Goal: Task Accomplishment & Management: Complete application form

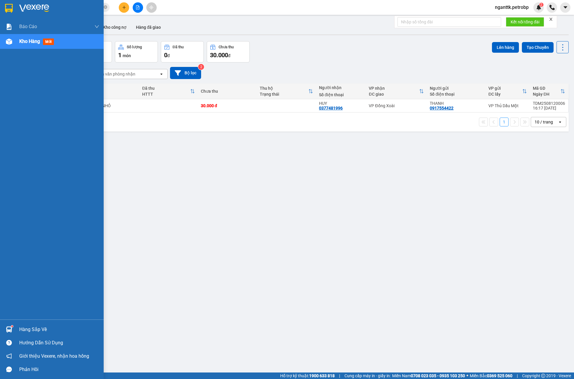
click at [15, 334] on div "Hàng sắp về" at bounding box center [52, 329] width 104 height 13
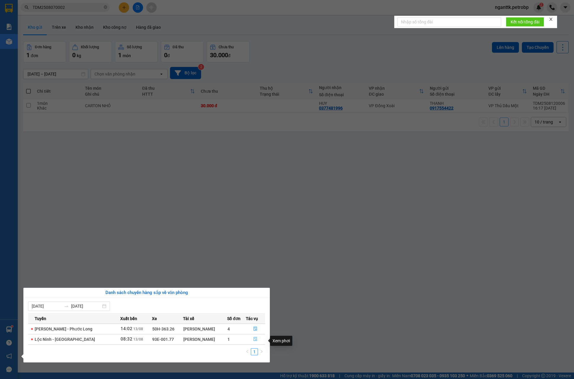
click at [255, 340] on icon "file-done" at bounding box center [255, 339] width 4 height 4
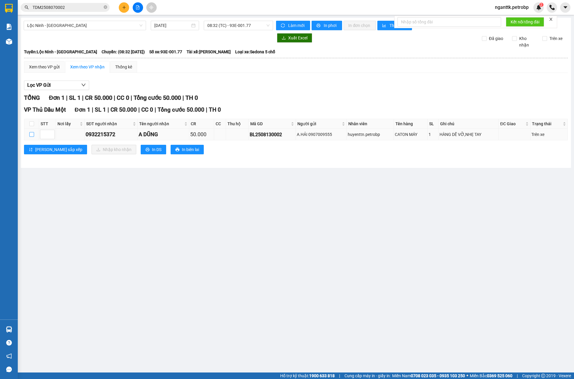
click at [31, 137] on input "checkbox" at bounding box center [31, 134] width 5 height 5
checkbox input "true"
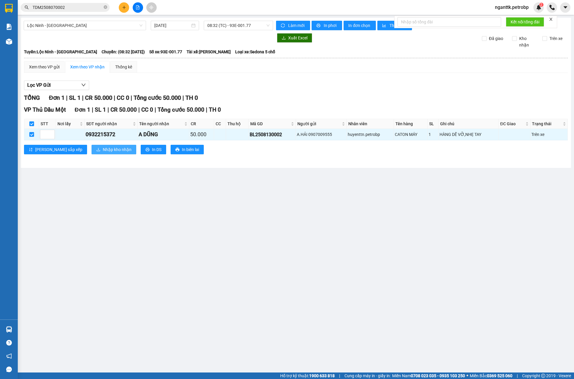
click at [103, 153] on span "Nhập kho nhận" at bounding box center [117, 149] width 29 height 7
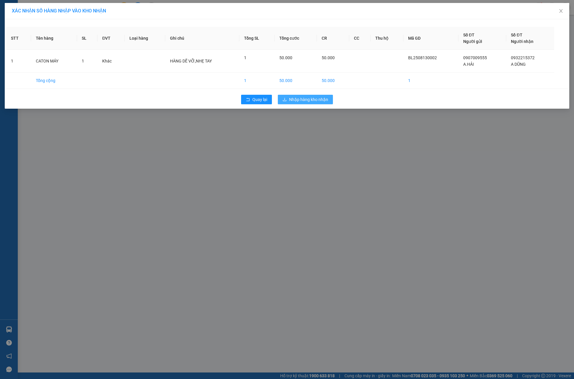
click at [287, 104] on button "Nhập hàng kho nhận" at bounding box center [305, 99] width 55 height 9
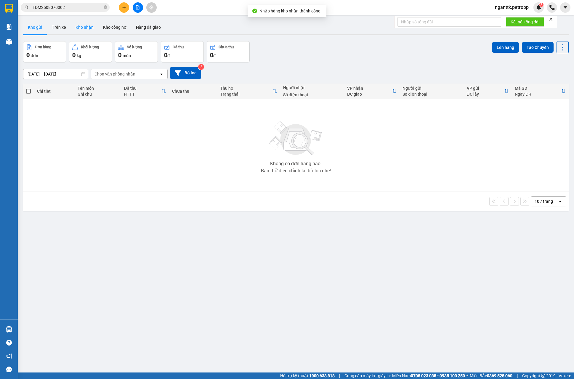
click at [89, 25] on button "Kho nhận" at bounding box center [85, 27] width 28 height 14
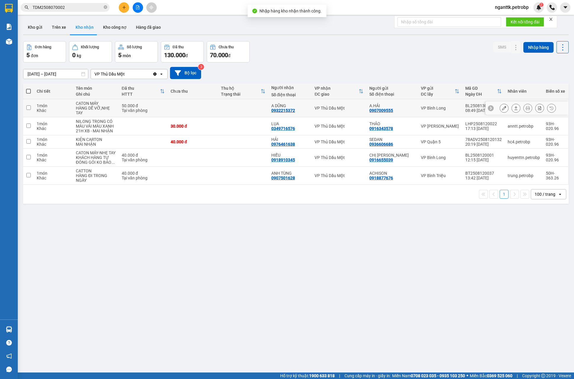
click at [284, 113] on div "0932215372" at bounding box center [284, 110] width 24 height 5
copy div "0932215372"
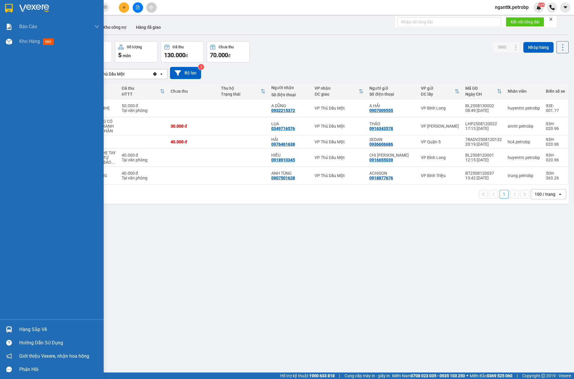
click at [18, 322] on div "Hàng sắp về Hướng dẫn sử dụng Giới thiệu Vexere, nhận hoa hồng Phản hồi" at bounding box center [52, 348] width 104 height 57
click at [46, 329] on div "Hàng sắp về" at bounding box center [59, 329] width 80 height 9
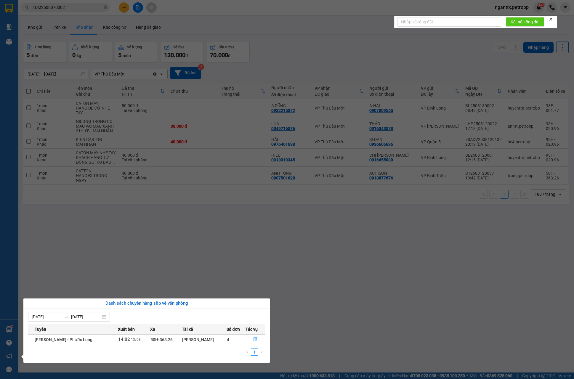
click at [307, 319] on section "Kết quả tìm kiếm ( 1 ) Bộ lọc Mã ĐH Trạng thái Món hàng Tổng cước Chưa cước Ngư…" at bounding box center [287, 189] width 574 height 379
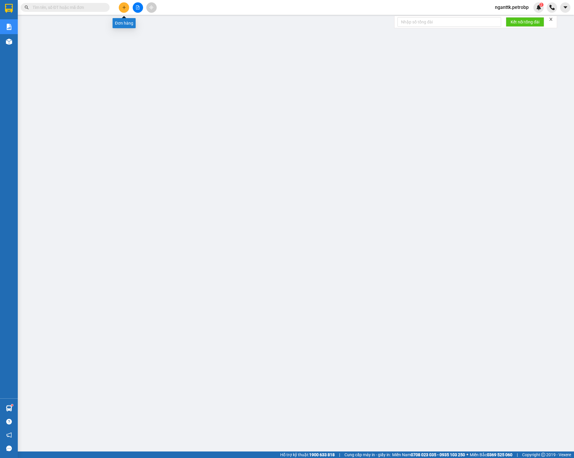
click at [127, 7] on button at bounding box center [124, 7] width 10 height 10
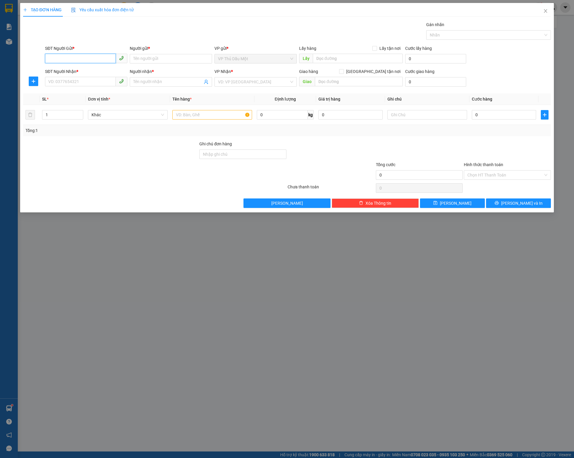
click at [86, 59] on input "SĐT Người Gửi *" at bounding box center [80, 58] width 71 height 9
click at [84, 62] on input "SĐT Người Gửi *" at bounding box center [80, 58] width 71 height 9
click at [69, 57] on input "SĐT Người Gửi *" at bounding box center [80, 58] width 71 height 9
type input "0"
type input "0337640862"
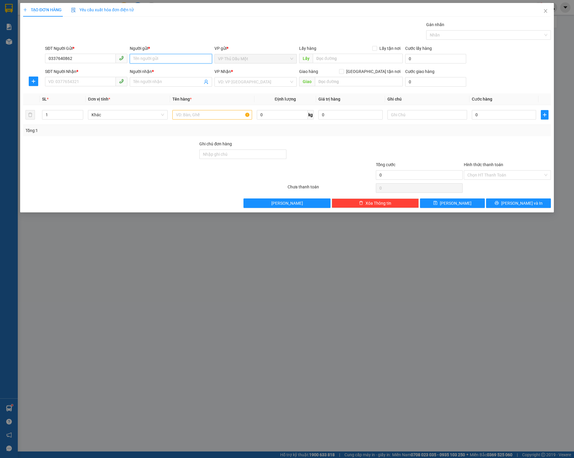
click at [170, 59] on input "Người gửi *" at bounding box center [171, 58] width 82 height 9
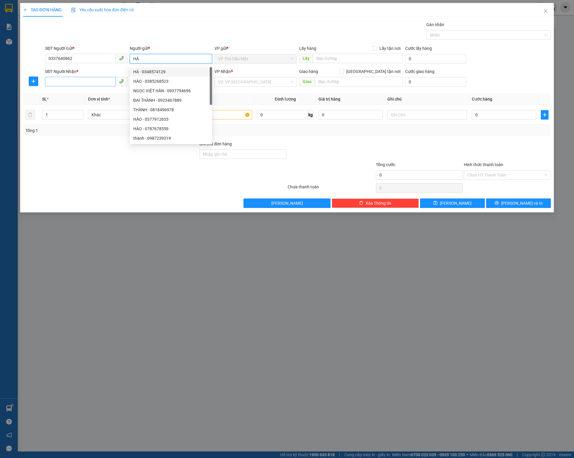
type input "HÀ"
click at [73, 86] on input "SĐT Người Nhận *" at bounding box center [80, 81] width 71 height 9
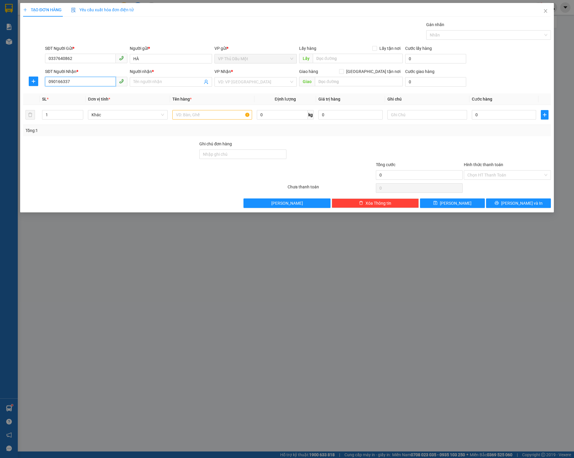
type input "0901663376"
click at [74, 95] on div "0901663376 - C Mai" at bounding box center [86, 95] width 75 height 7
type input "C Mai"
type input "40.000"
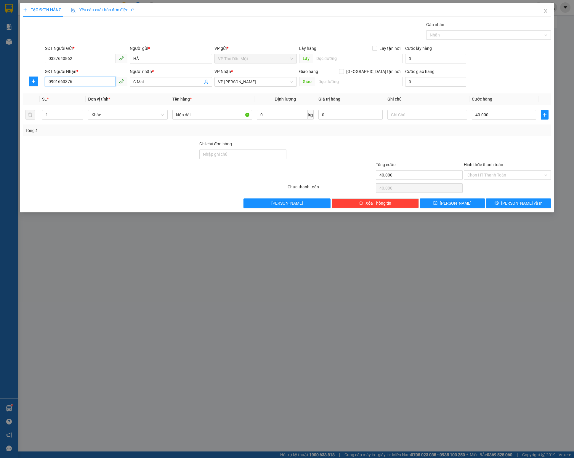
type input "0901663376"
click at [502, 119] on input "40.000" at bounding box center [504, 114] width 64 height 9
type input "1"
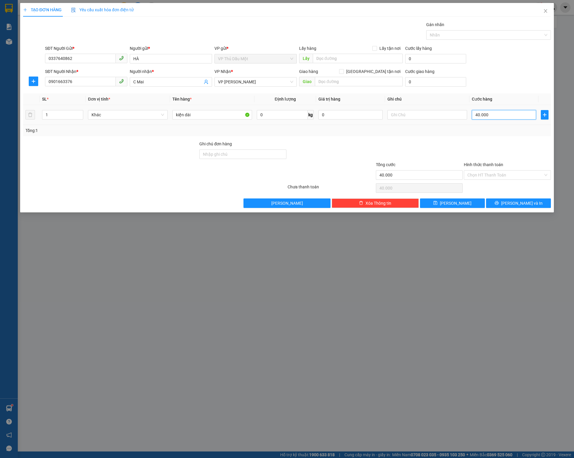
type input "1"
type input "13"
type input "130"
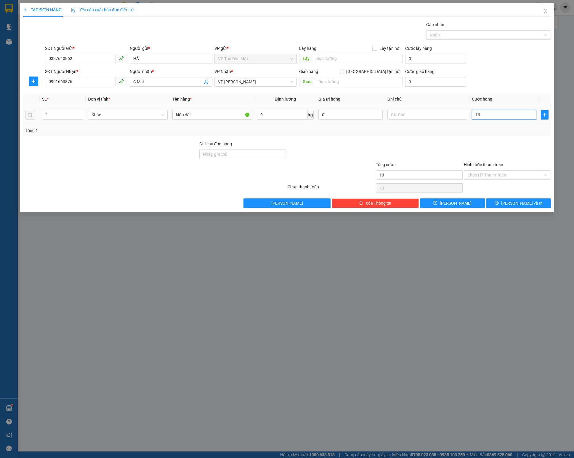
type input "130"
type input "130.000"
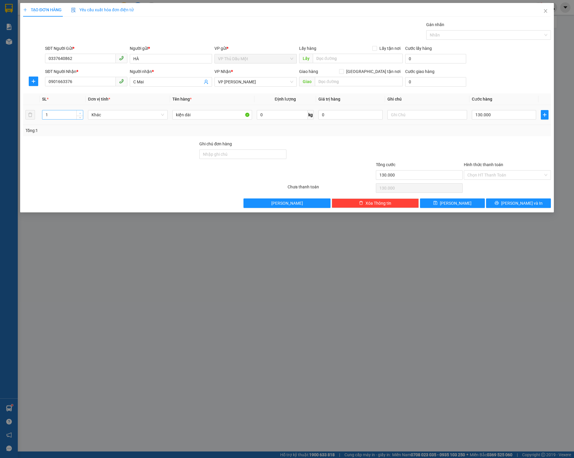
click at [82, 114] on span "Increase Value" at bounding box center [79, 112] width 7 height 5
type input "3"
click at [82, 114] on span "Increase Value" at bounding box center [79, 112] width 7 height 5
click at [208, 119] on input "kiện dài" at bounding box center [213, 114] width 80 height 9
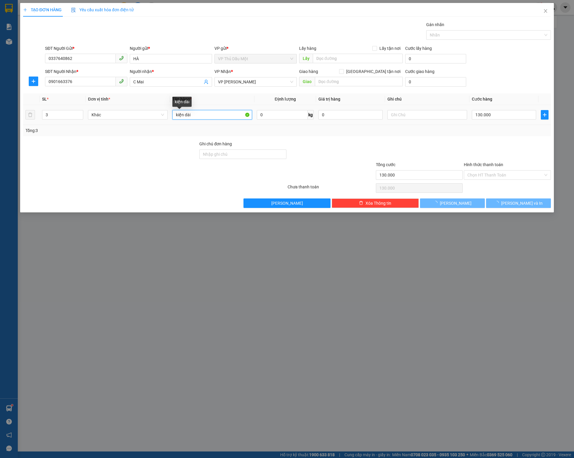
click at [208, 119] on input "kiện dài" at bounding box center [213, 114] width 80 height 9
type input "0"
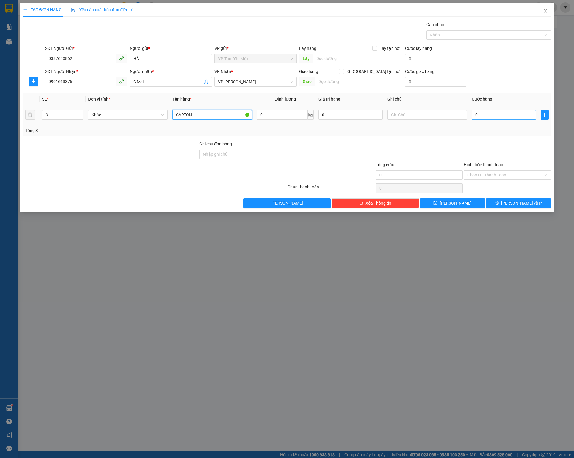
type input "CARTON"
click at [501, 119] on input "0" at bounding box center [504, 114] width 64 height 9
type input "1"
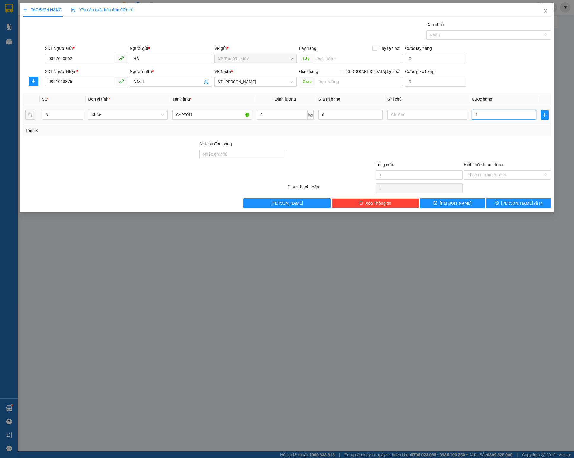
type input "13"
type input "130"
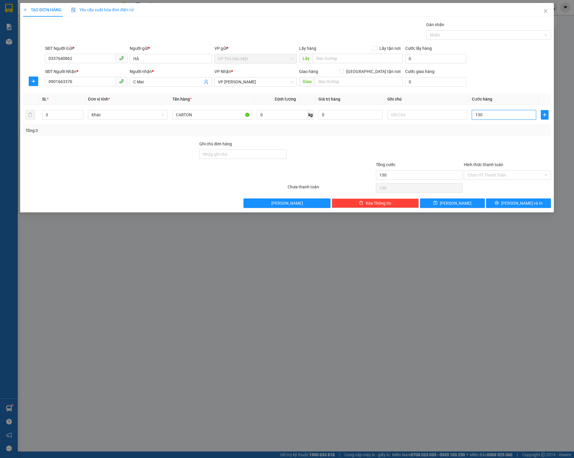
type input "130"
type input "130.000"
click at [427, 145] on div at bounding box center [420, 151] width 88 height 21
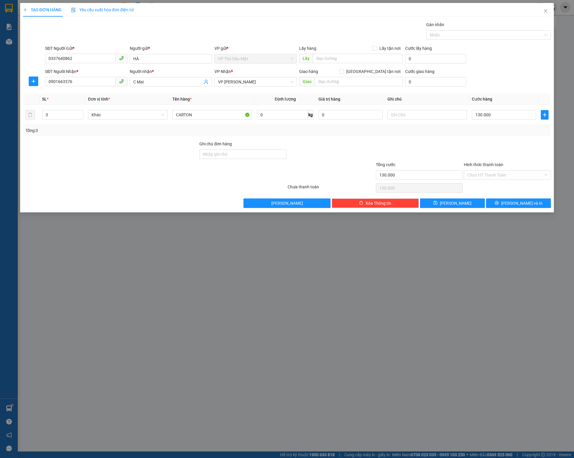
click at [489, 170] on div "Hình thức thanh toán" at bounding box center [507, 165] width 87 height 9
click at [490, 178] on input "Hình thức thanh toán" at bounding box center [506, 174] width 76 height 9
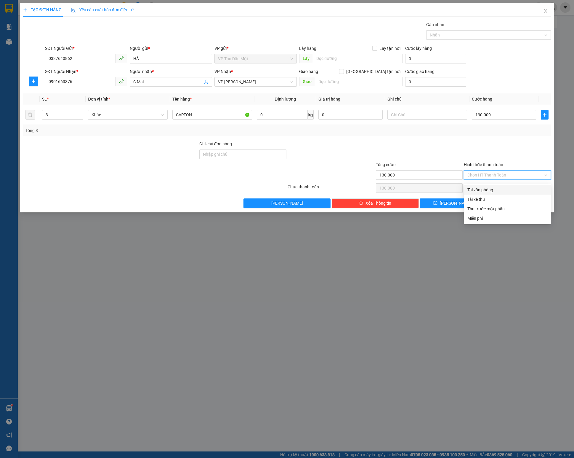
click at [491, 188] on div "Tại văn phòng" at bounding box center [508, 189] width 80 height 7
type input "0"
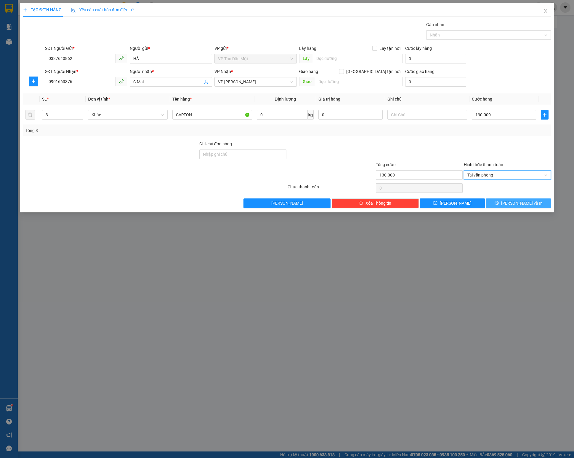
click at [499, 205] on icon "printer" at bounding box center [497, 203] width 4 height 4
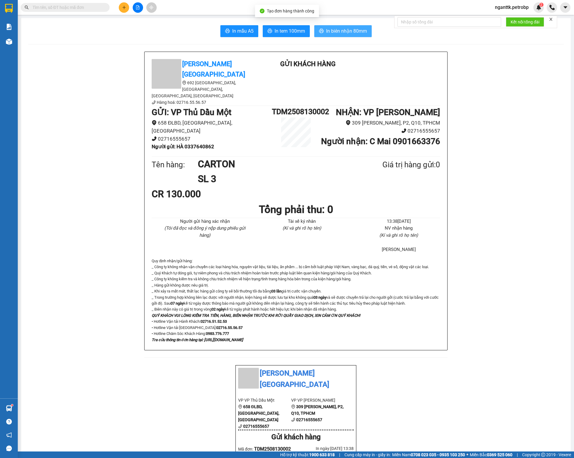
click at [343, 30] on span "In biên nhận 80mm" at bounding box center [346, 30] width 41 height 7
click at [292, 21] on div "In mẫu A5 In tem 100mm In biên nhận 80mm Petro Bình Phước 692 Phú Riềng Đỏ, P T…" at bounding box center [296, 466] width 550 height 897
click at [286, 31] on span "In tem 100mm" at bounding box center [290, 30] width 31 height 7
click at [277, 40] on div "In mẫu A5 In tem 100mm In biên nhận 80mm Petro Bình Phước 692 Phú Riềng Đỏ, P T…" at bounding box center [296, 466] width 550 height 897
click at [280, 35] on button "In tem 100mm" at bounding box center [286, 31] width 47 height 12
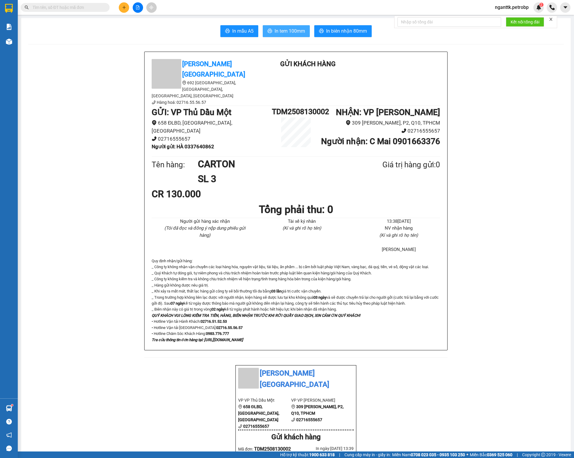
click at [281, 27] on button "In tem 100mm" at bounding box center [286, 31] width 47 height 12
click at [126, 9] on button at bounding box center [124, 7] width 10 height 10
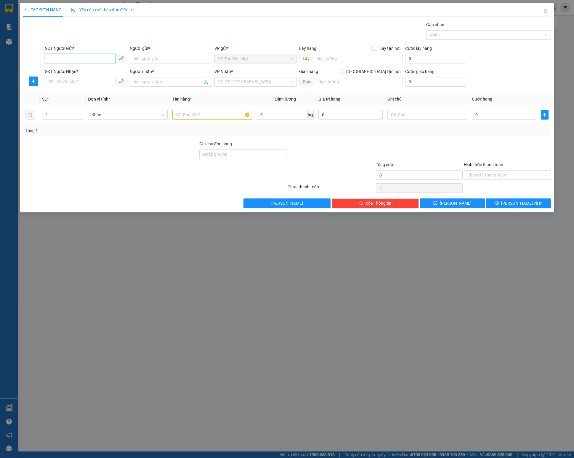
click at [81, 60] on input "SĐT Người Gửi *" at bounding box center [80, 58] width 71 height 9
paste input "0911505115"
type input "0911505115"
click at [74, 72] on div "0911505115 - TT XET NGHIEM LADITEX" at bounding box center [86, 71] width 75 height 7
type input "TT XET NGHIEM LADITEX"
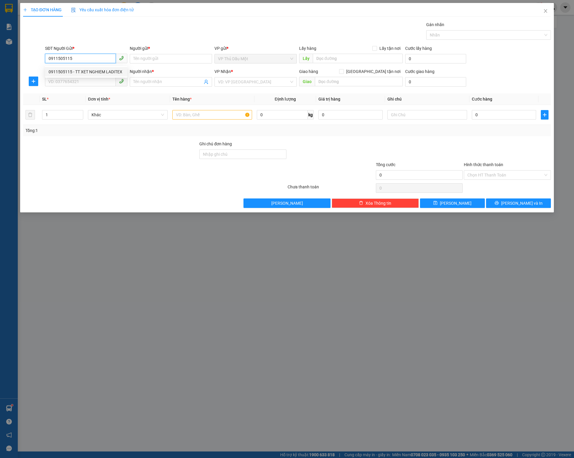
type input "0902314955"
type input "ANH THÔNG"
type input "30.000"
type input "0911505115"
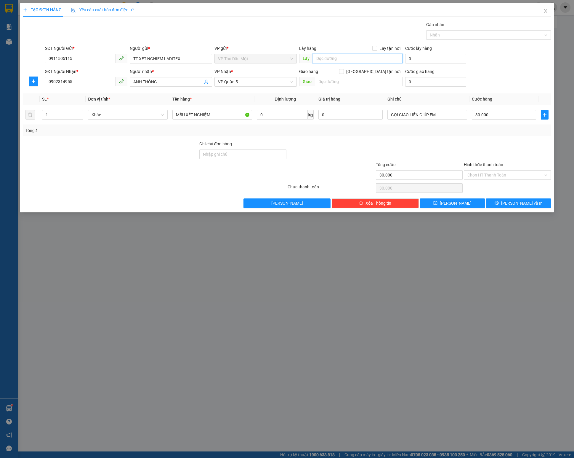
click at [352, 59] on input "text" at bounding box center [358, 58] width 90 height 9
type input "1500 GIƯỜNG"
click at [499, 205] on icon "printer" at bounding box center [497, 203] width 4 height 4
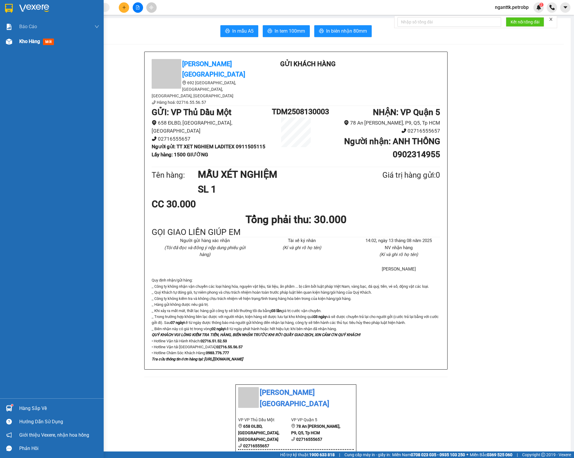
click at [14, 46] on div "Kho hàng mới" at bounding box center [52, 41] width 104 height 15
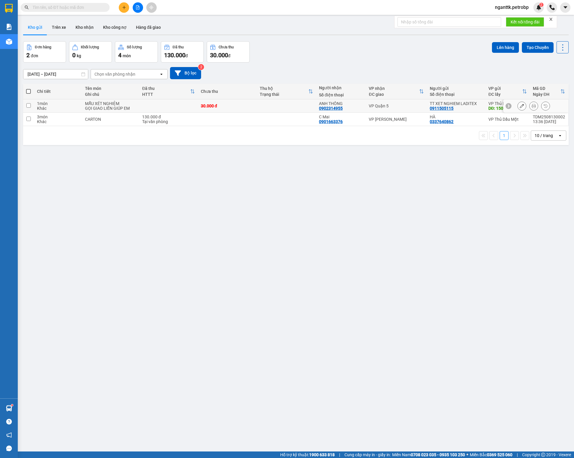
click at [171, 104] on td at bounding box center [168, 105] width 59 height 13
checkbox input "true"
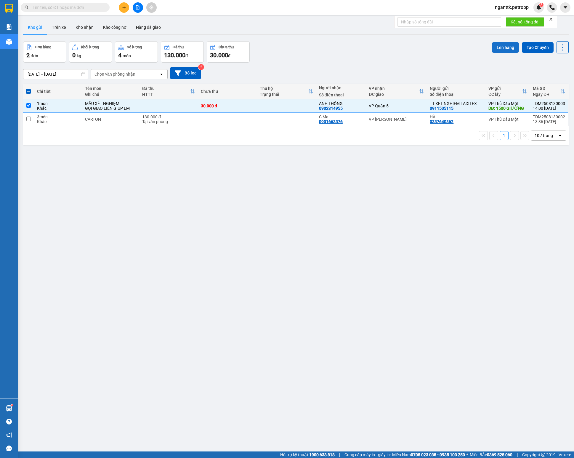
click at [492, 49] on button "Lên hàng" at bounding box center [505, 47] width 27 height 11
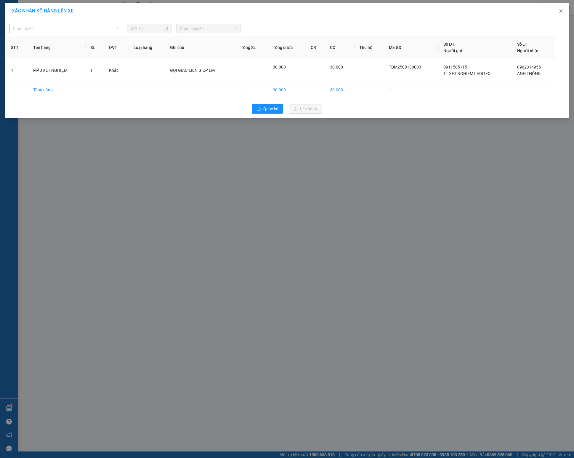
click at [94, 28] on span "Chọn tuyến" at bounding box center [66, 28] width 106 height 9
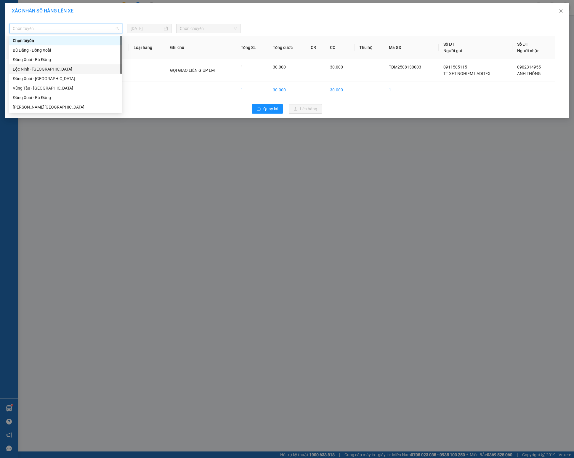
scroll to position [107, 0]
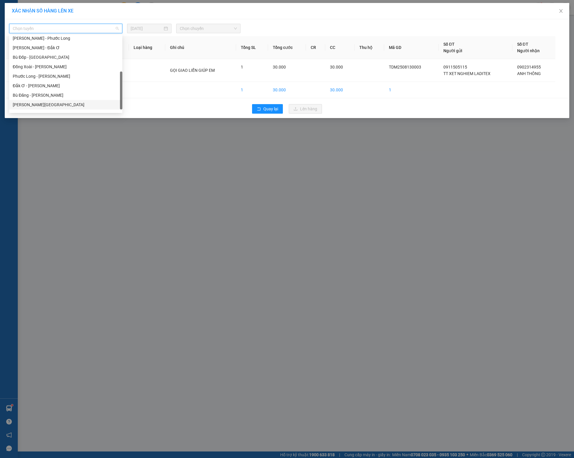
click at [50, 103] on div "[PERSON_NAME][GEOGRAPHIC_DATA]" at bounding box center [66, 104] width 106 height 7
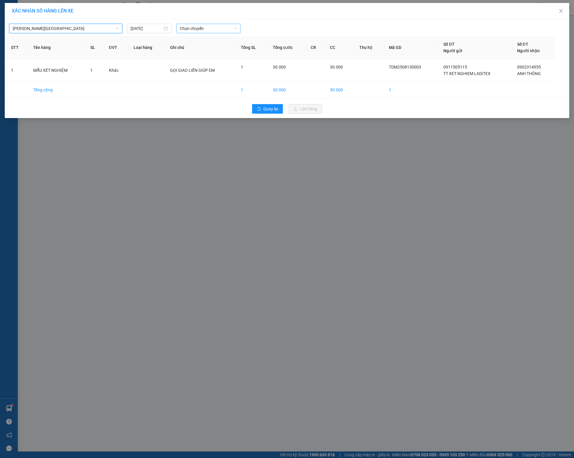
click at [197, 31] on span "Chọn chuyến" at bounding box center [208, 28] width 57 height 9
click at [203, 110] on div "12:00 - 93F-001.77" at bounding box center [203, 109] width 46 height 7
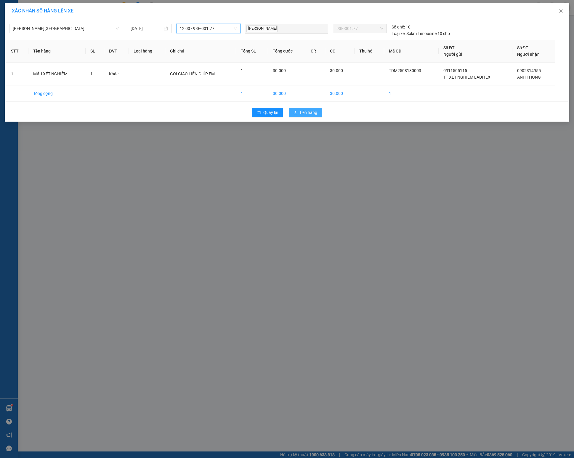
click at [311, 111] on span "Lên hàng" at bounding box center [308, 112] width 17 height 7
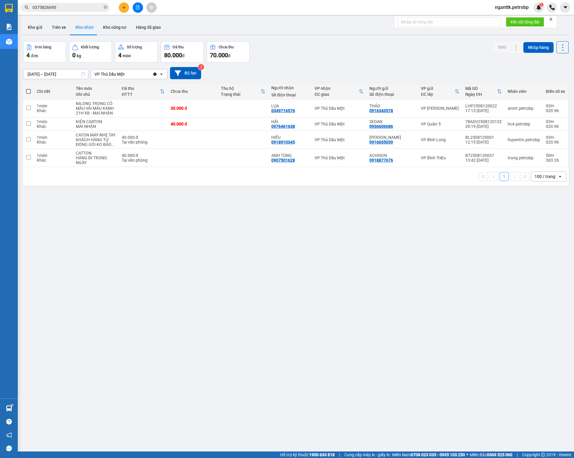
click at [80, 10] on input "0375826695" at bounding box center [68, 7] width 70 height 7
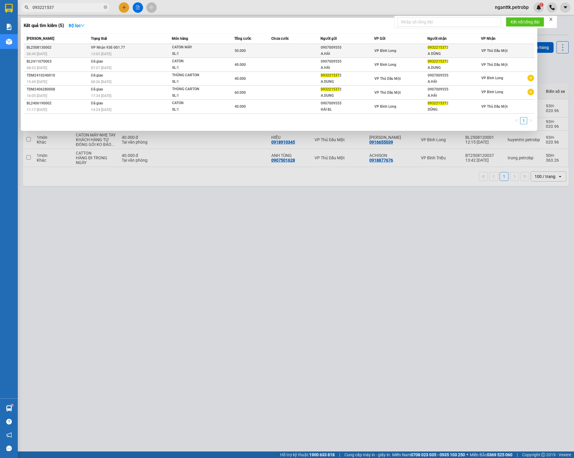
type input "093221537"
click at [190, 54] on div "SL: 1" at bounding box center [194, 54] width 44 height 7
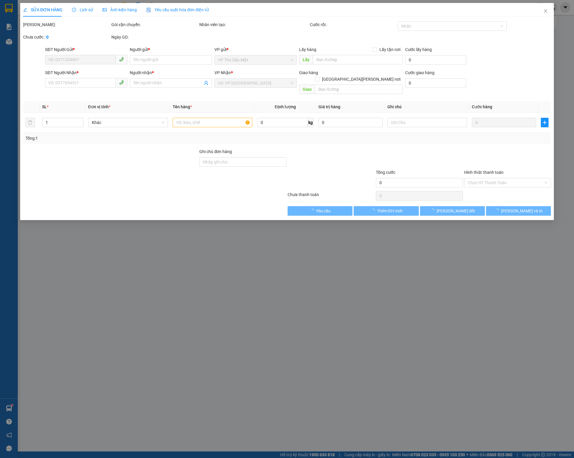
type input "0907009555"
type input "A.HẢI"
type input "0932215372"
type input "A DŨNG"
type input "50.000"
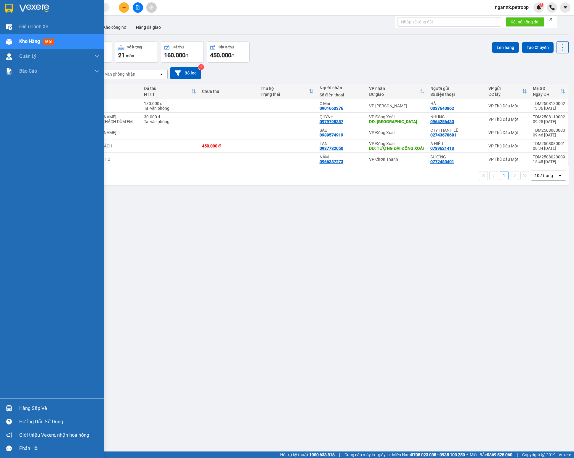
click at [2, 411] on div "Hàng sắp về" at bounding box center [52, 407] width 104 height 13
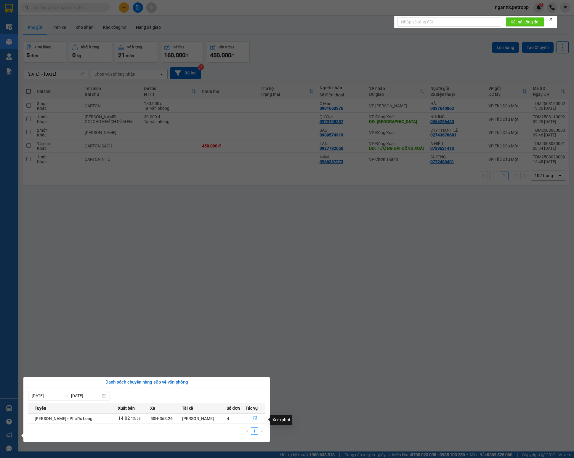
click at [191, 298] on section "Kết quả tìm kiếm ( 0 ) Bộ lọc No Data nganttk.petrobp 2 Điều hành xe Kho hàng m…" at bounding box center [287, 229] width 574 height 458
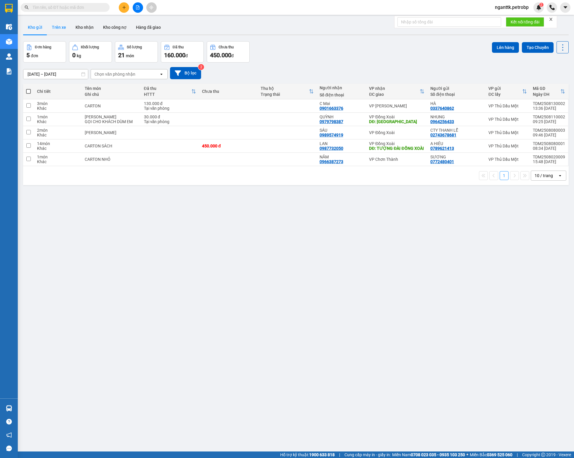
click at [65, 28] on button "Trên xe" at bounding box center [59, 27] width 24 height 14
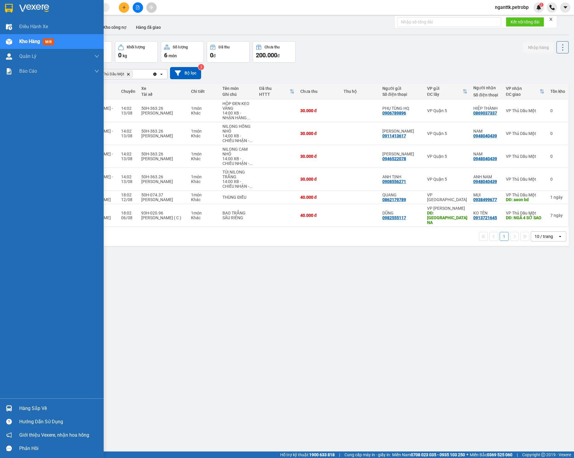
click at [4, 406] on div at bounding box center [9, 408] width 10 height 10
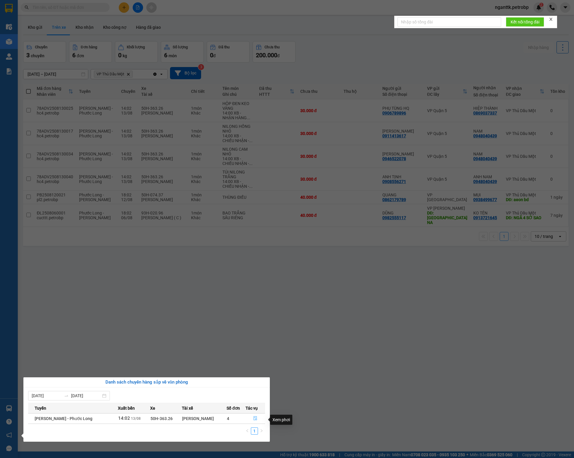
click at [254, 419] on icon "file-done" at bounding box center [256, 418] width 4 height 4
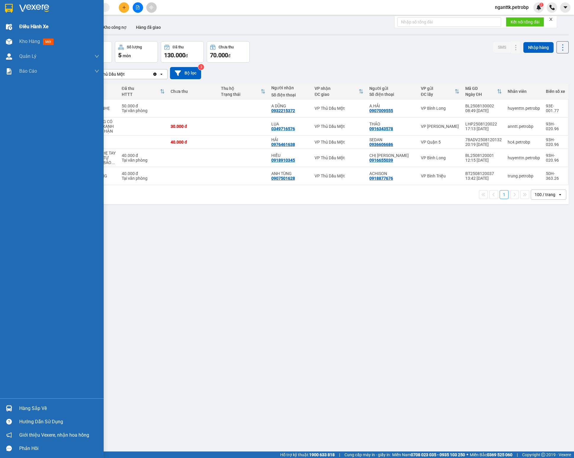
click at [13, 28] on div at bounding box center [9, 27] width 10 height 10
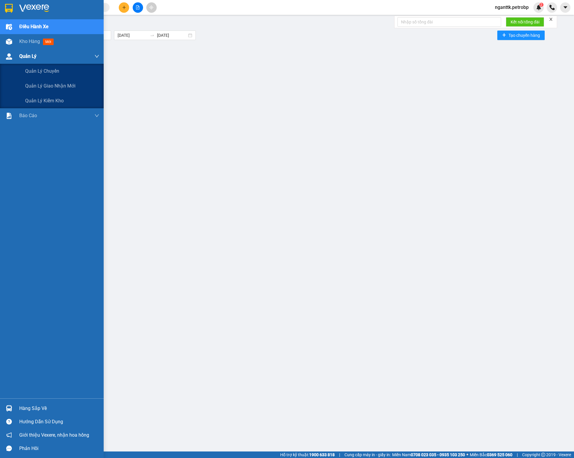
click at [31, 54] on span "Quản Lý" at bounding box center [27, 55] width 17 height 7
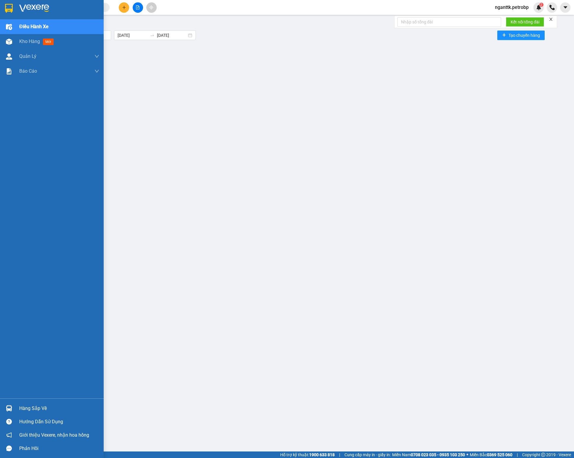
click at [15, 28] on div "Điều hành xe" at bounding box center [52, 26] width 104 height 15
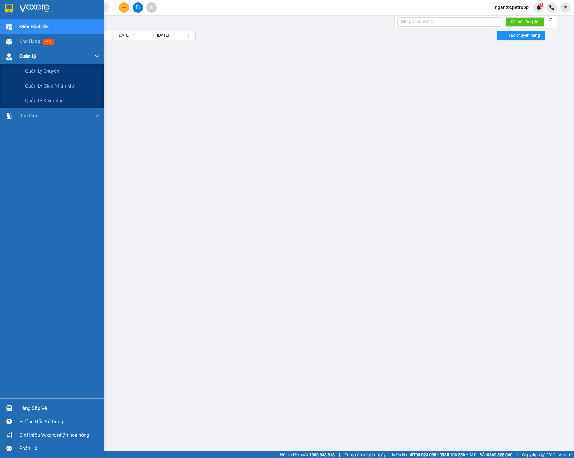
click at [22, 58] on span "Quản Lý" at bounding box center [27, 55] width 17 height 7
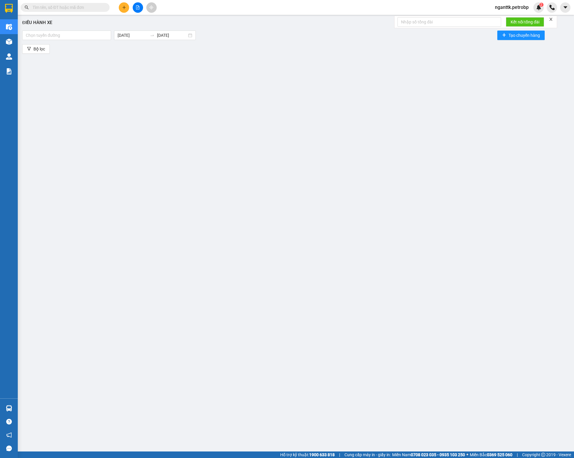
click at [38, 85] on div "Điều hành xe Chọn tuyến đường [DATE] [DATE] Tạo chuyến hàng Bộ lọc" at bounding box center [296, 217] width 551 height 398
click at [71, 39] on div at bounding box center [67, 35] width 86 height 7
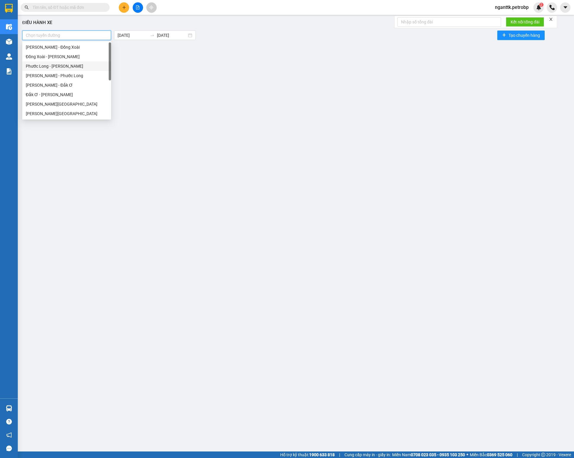
click at [61, 65] on div "Phước Long - [PERSON_NAME]" at bounding box center [67, 66] width 82 height 7
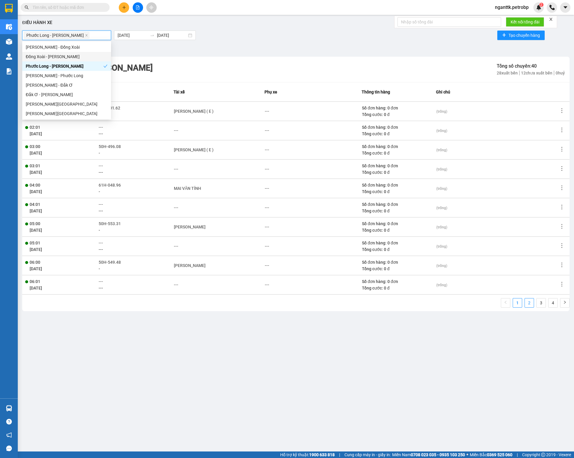
click at [526, 302] on link "2" at bounding box center [529, 302] width 9 height 9
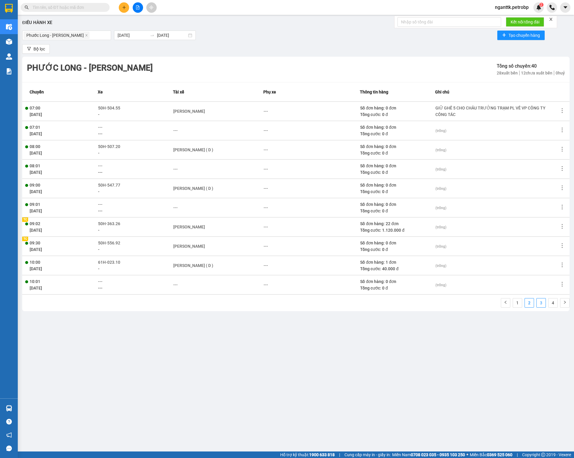
click at [540, 305] on link "3" at bounding box center [541, 302] width 9 height 9
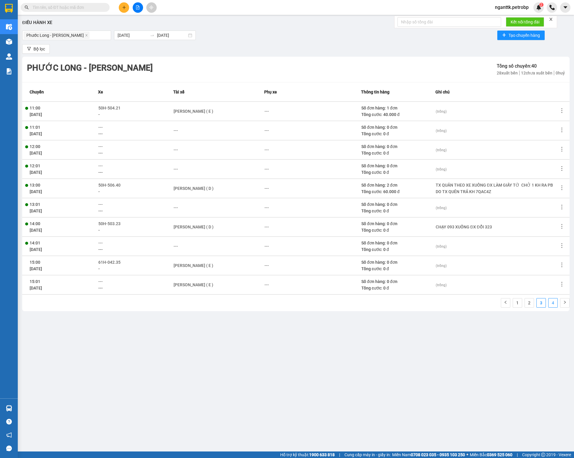
click at [551, 301] on link "4" at bounding box center [553, 302] width 9 height 9
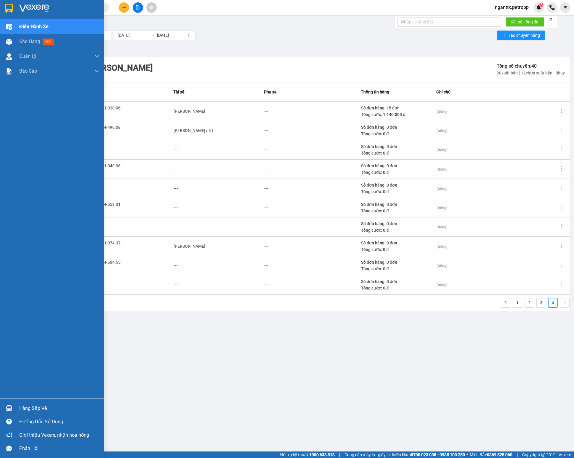
click at [8, 412] on div at bounding box center [9, 408] width 10 height 10
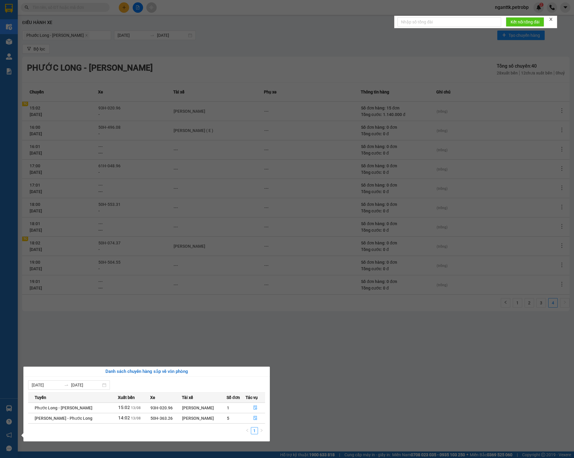
click at [190, 328] on section "Kết quả tìm kiếm ( 0 ) Bộ lọc No Data nganttk.petrobp 2 Điều hành xe Kho hàng m…" at bounding box center [287, 229] width 574 height 458
